Goal: Task Accomplishment & Management: Use online tool/utility

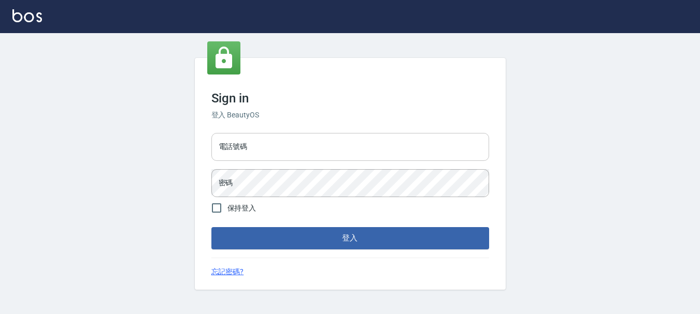
click at [266, 144] on input "電話號碼" at bounding box center [350, 147] width 278 height 28
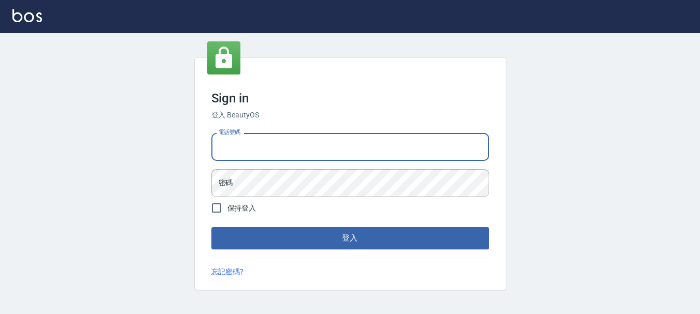
type input "0989239739"
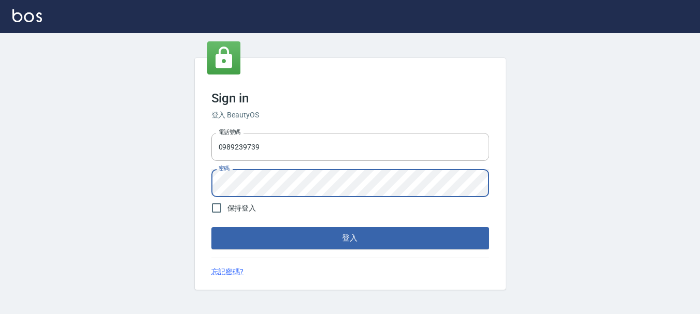
click at [211, 227] on button "登入" at bounding box center [350, 238] width 278 height 22
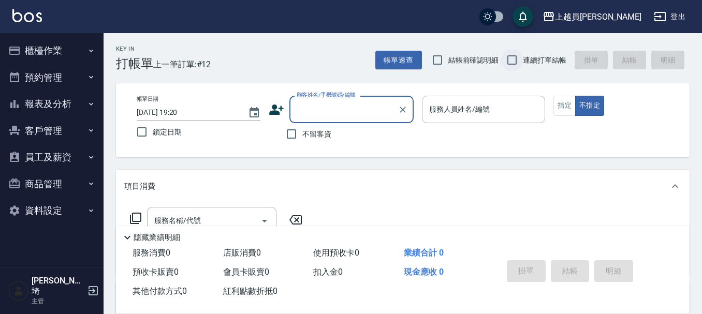
click at [523, 57] on input "連續打單結帳" at bounding box center [512, 60] width 22 height 22
checkbox input "true"
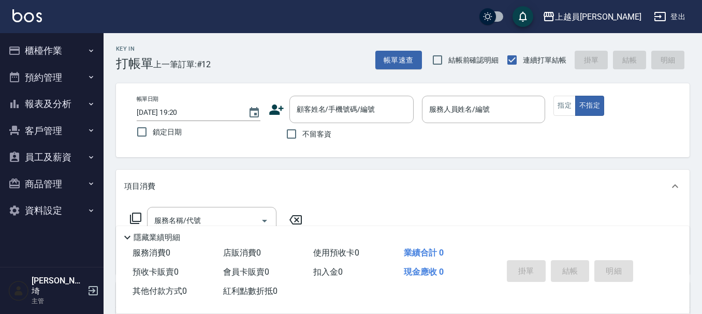
click at [305, 138] on span "不留客資" at bounding box center [316, 134] width 29 height 11
click at [302, 138] on input "不留客資" at bounding box center [292, 134] width 22 height 22
checkbox input "true"
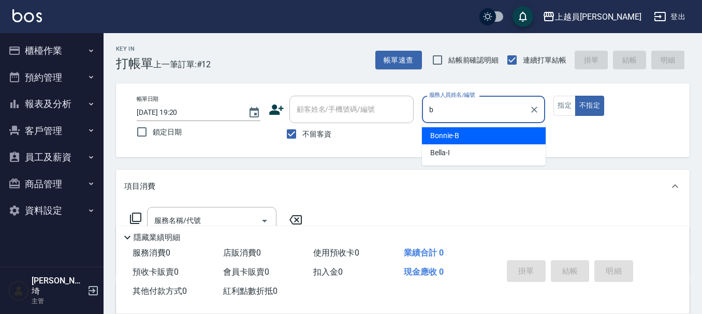
type input "Bonnie-B"
type button "false"
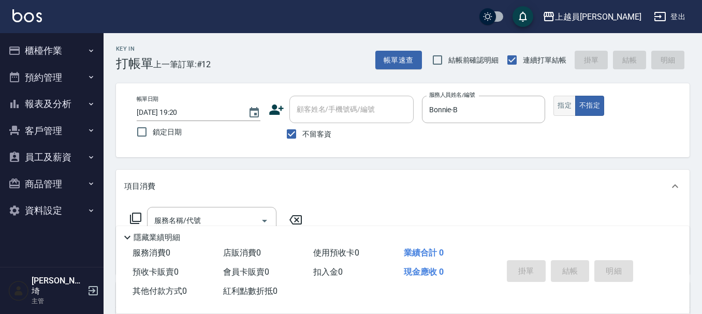
click at [561, 107] on button "指定" at bounding box center [565, 106] width 22 height 20
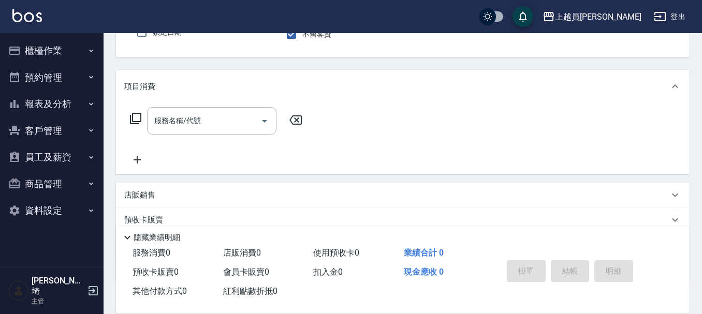
scroll to position [104, 0]
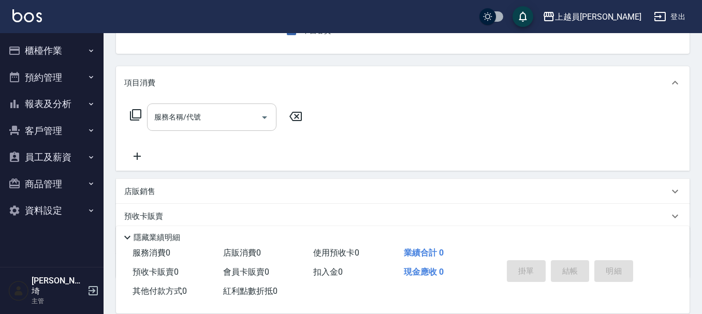
click at [216, 118] on input "服務名稱/代號" at bounding box center [204, 117] width 105 height 18
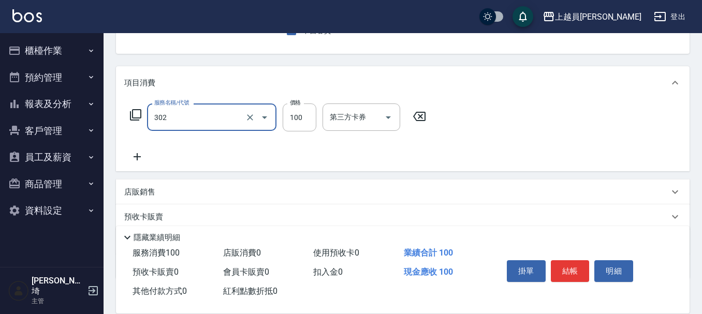
type input "剪髮(302)"
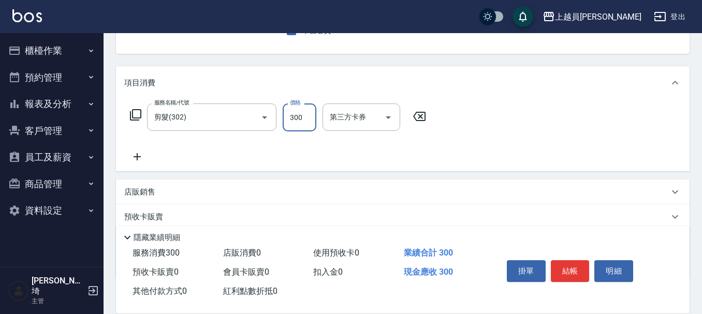
type input "300"
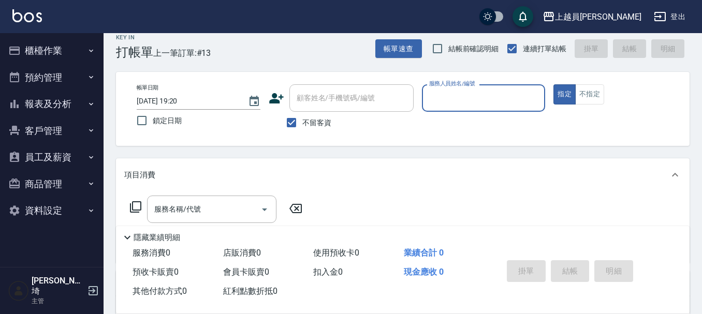
scroll to position [0, 0]
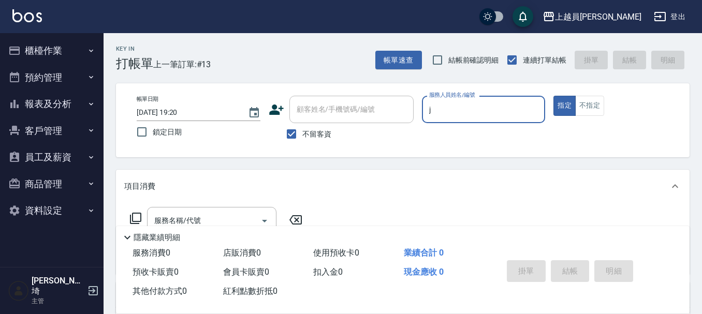
type input "[PERSON_NAME]"
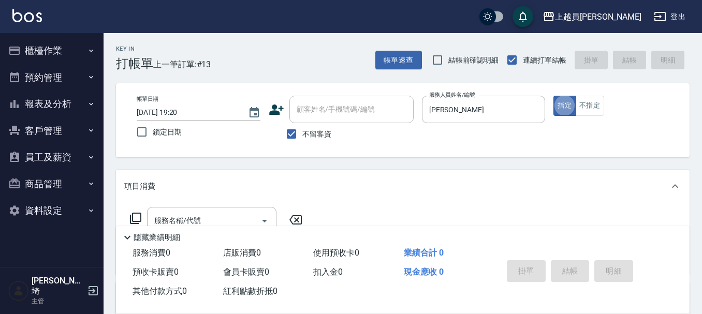
type button "true"
click at [582, 110] on button "不指定" at bounding box center [589, 106] width 29 height 20
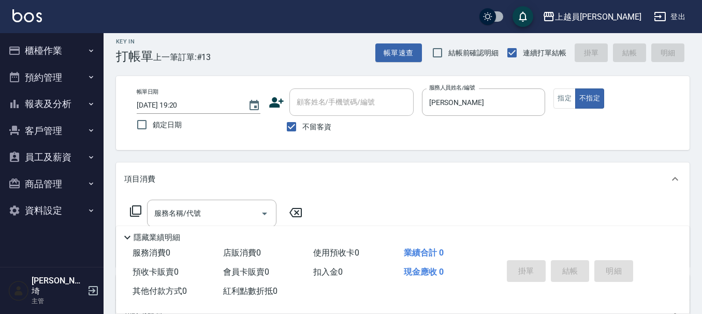
scroll to position [104, 0]
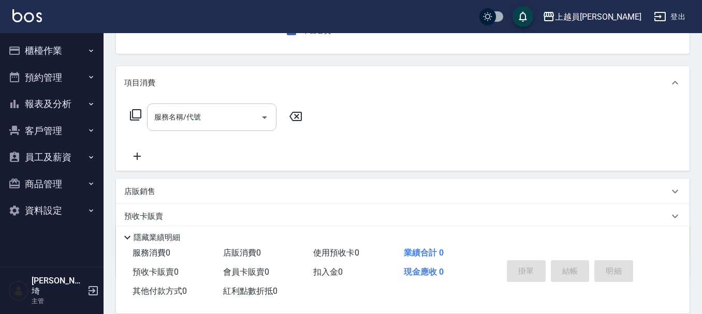
click at [200, 107] on div "服務名稱/代號" at bounding box center [211, 117] width 129 height 27
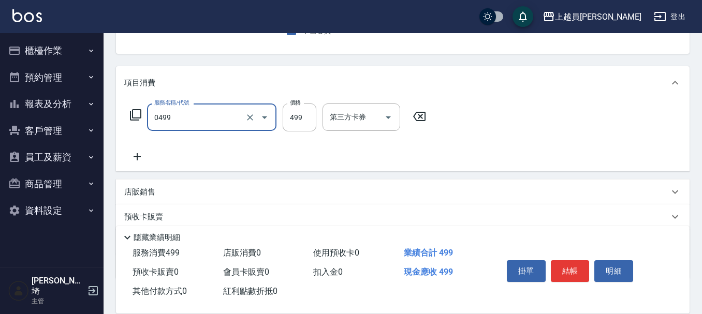
type input "去角質洗髮(0499)"
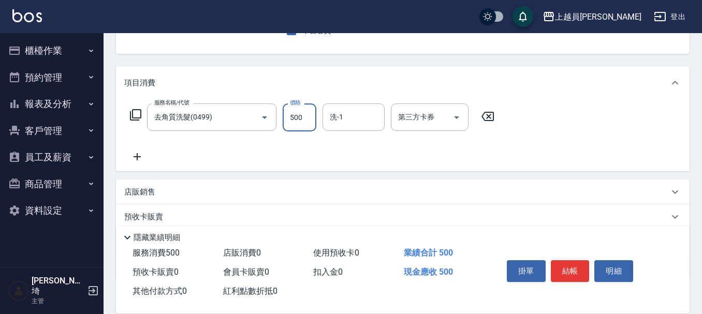
type input "500"
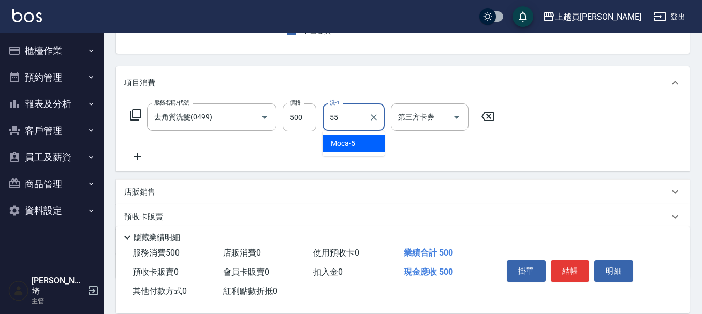
type input "妞妞-55"
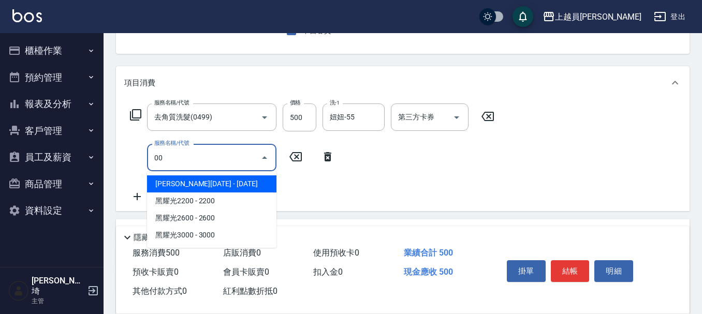
type input "0"
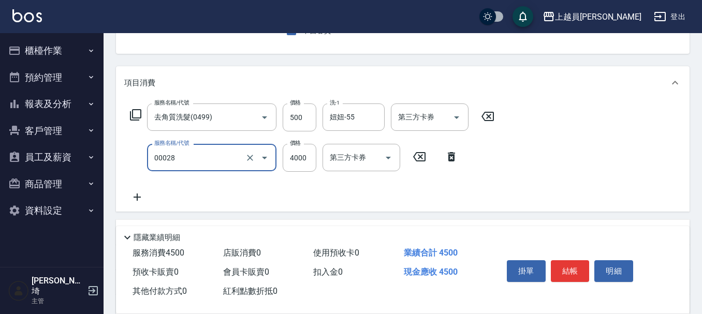
type input "槍式重整(00028)"
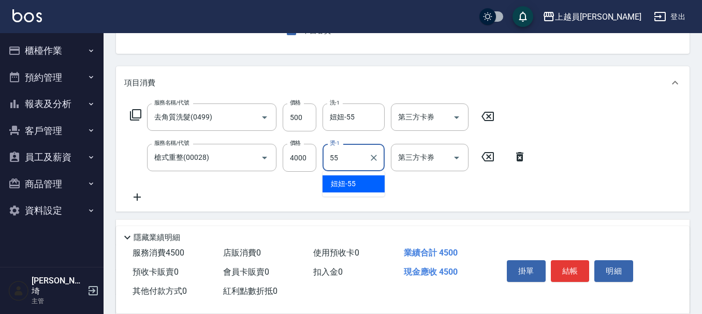
type input "妞妞-55"
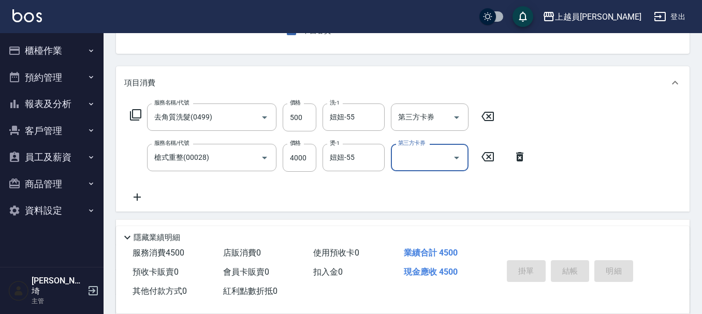
type input "[DATE] 19:21"
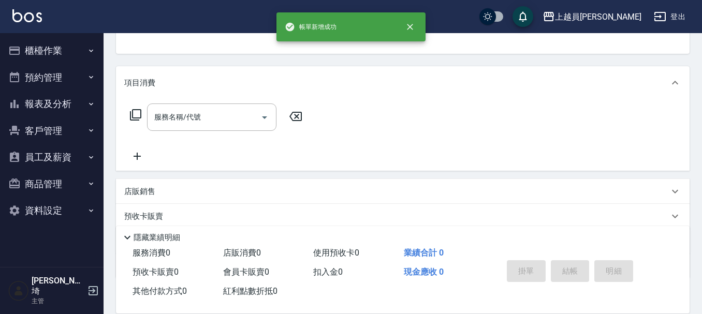
scroll to position [100, 0]
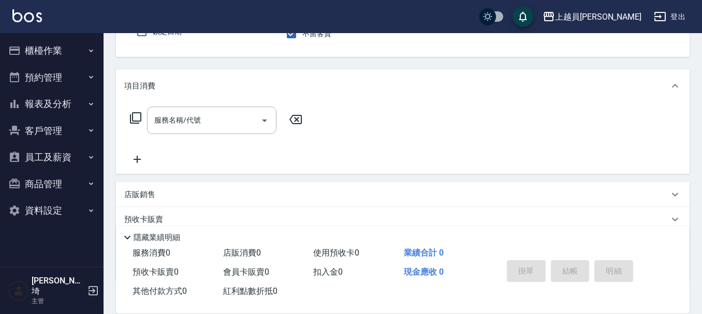
type input "[PERSON_NAME]"
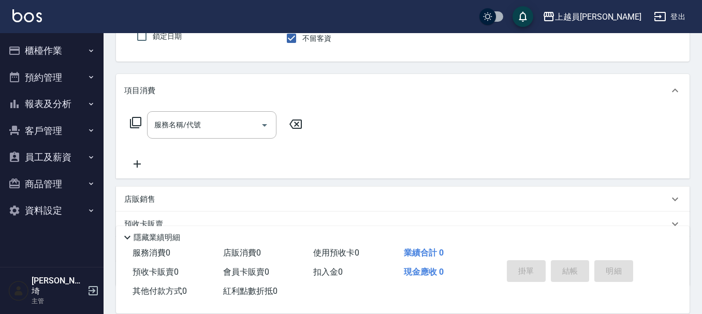
scroll to position [44, 0]
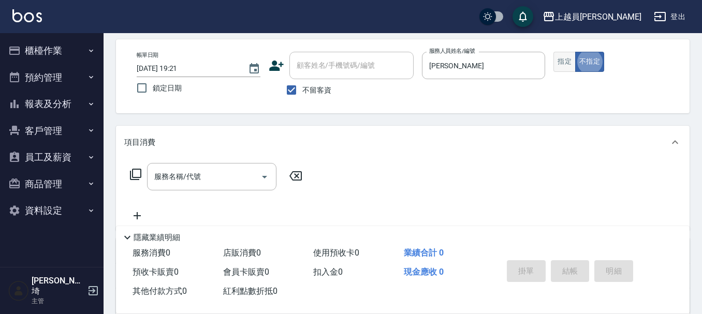
click at [568, 54] on button "指定" at bounding box center [565, 62] width 22 height 20
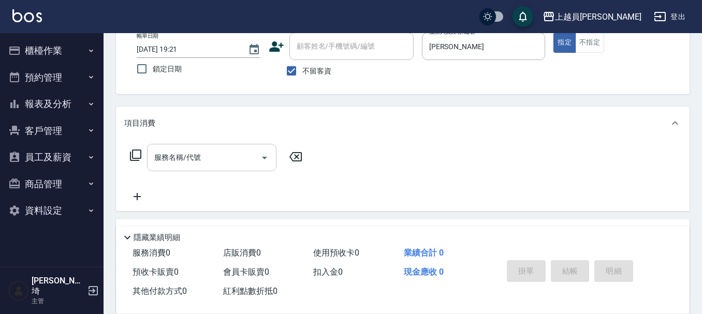
scroll to position [96, 0]
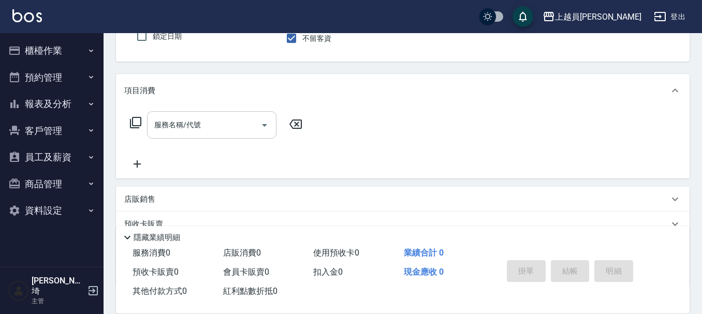
click at [220, 129] on input "服務名稱/代號" at bounding box center [204, 125] width 105 height 18
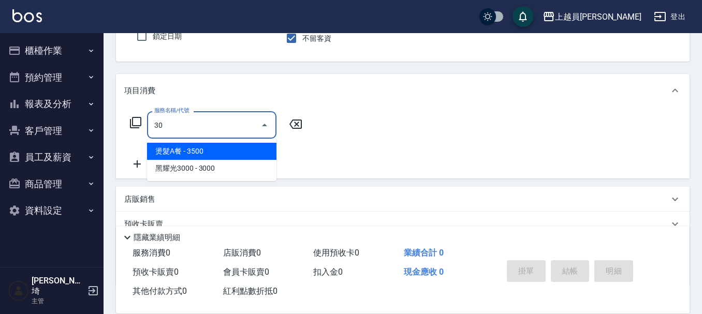
type input "3"
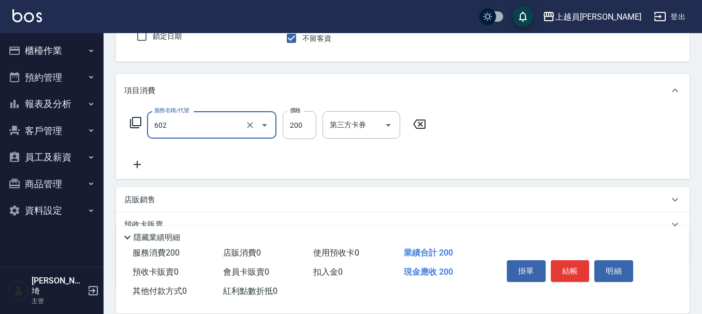
type input "一般洗髮(602)"
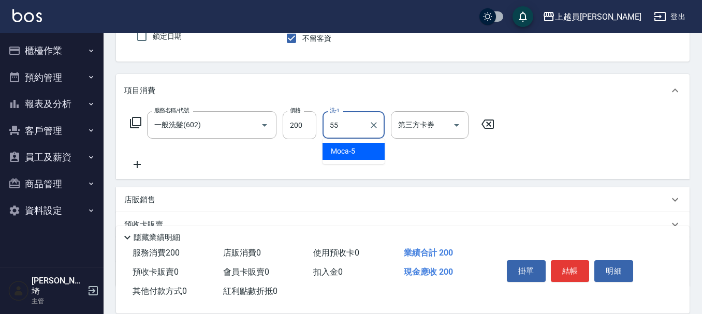
type input "妞妞-55"
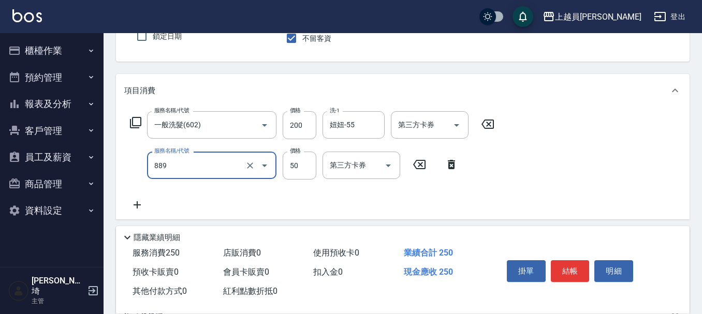
type input "精油(889)"
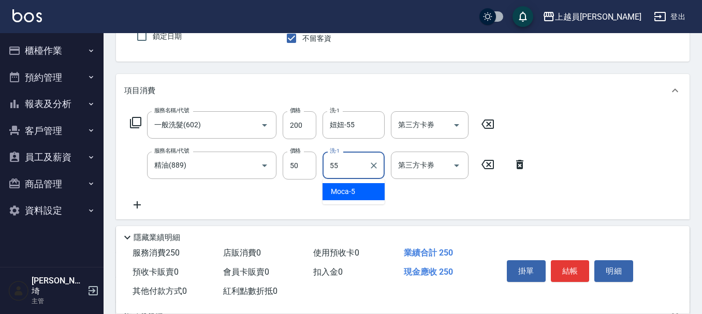
type input "妞妞-55"
